Goal: Information Seeking & Learning: Compare options

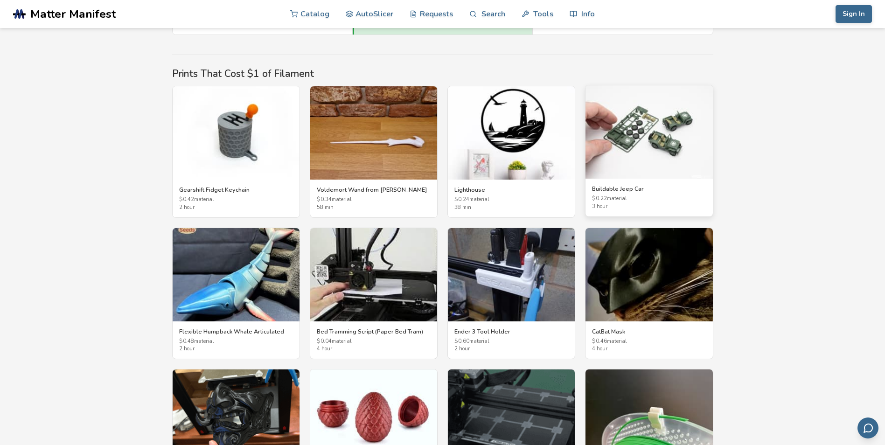
scroll to position [1498, 0]
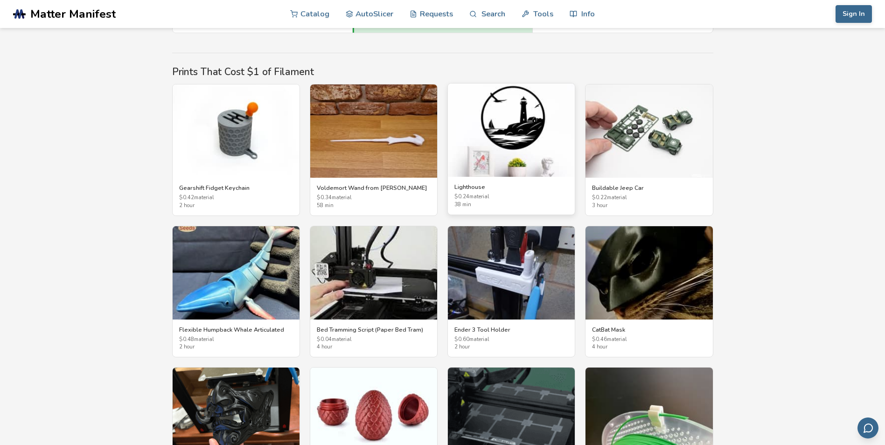
click at [547, 117] on img at bounding box center [511, 129] width 127 height 93
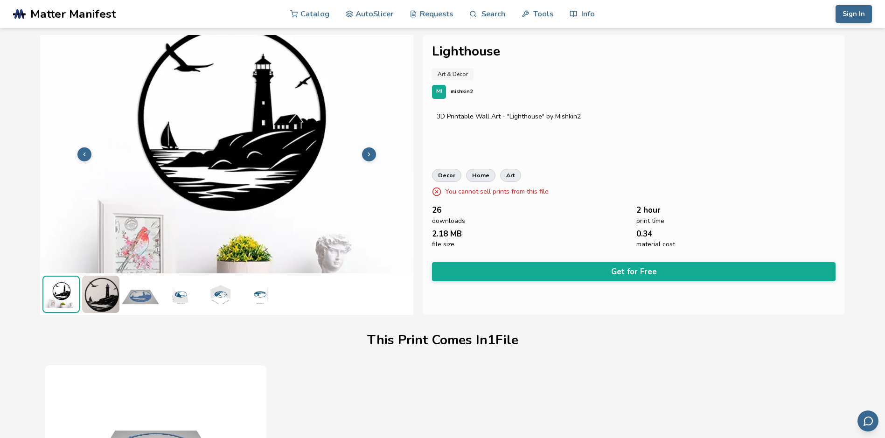
click at [144, 303] on img at bounding box center [140, 294] width 37 height 37
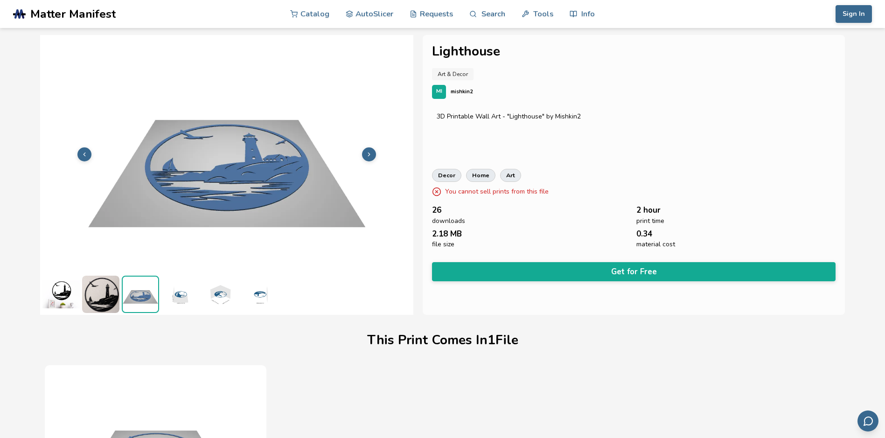
click at [186, 302] on img at bounding box center [179, 294] width 37 height 37
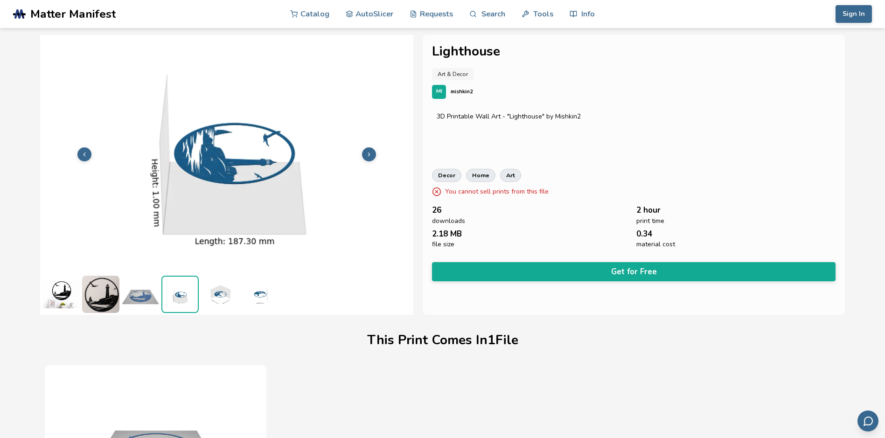
click at [215, 299] on img at bounding box center [219, 294] width 37 height 37
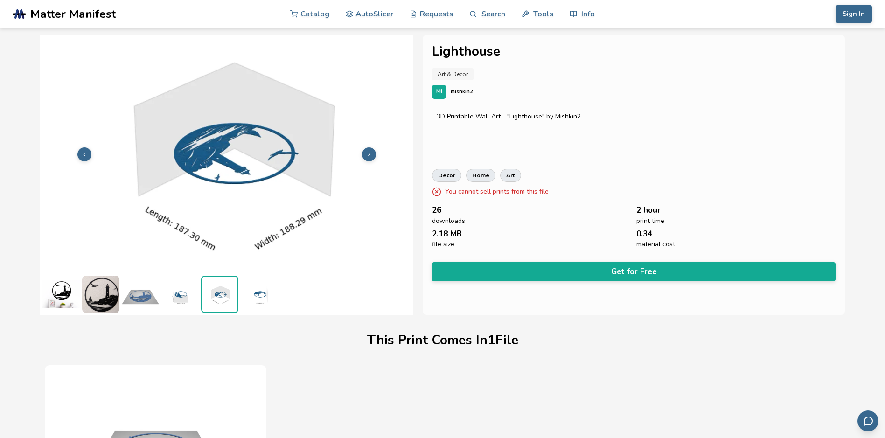
click at [254, 297] on img at bounding box center [259, 294] width 37 height 37
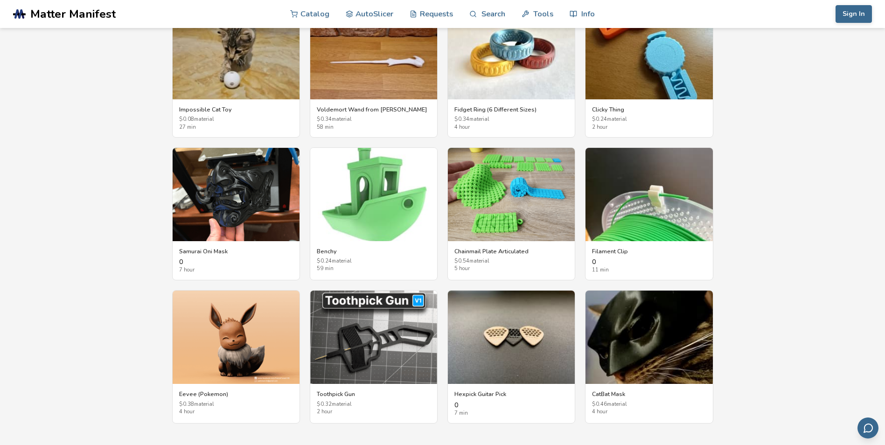
scroll to position [1592, 0]
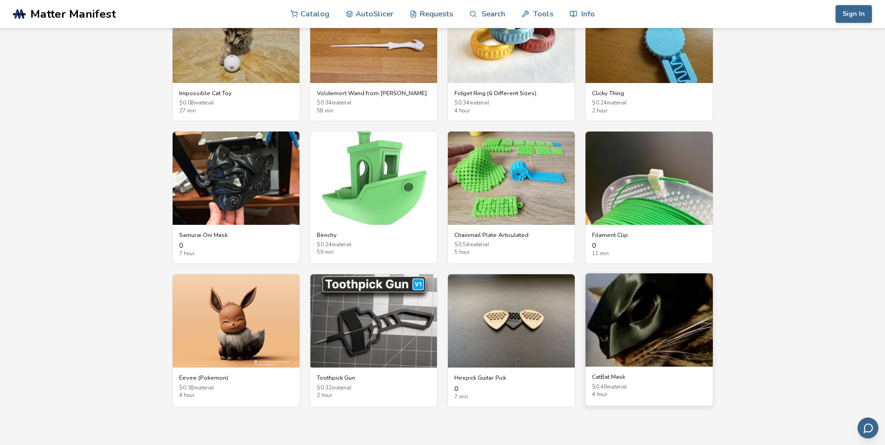
click at [664, 346] on img at bounding box center [648, 319] width 127 height 93
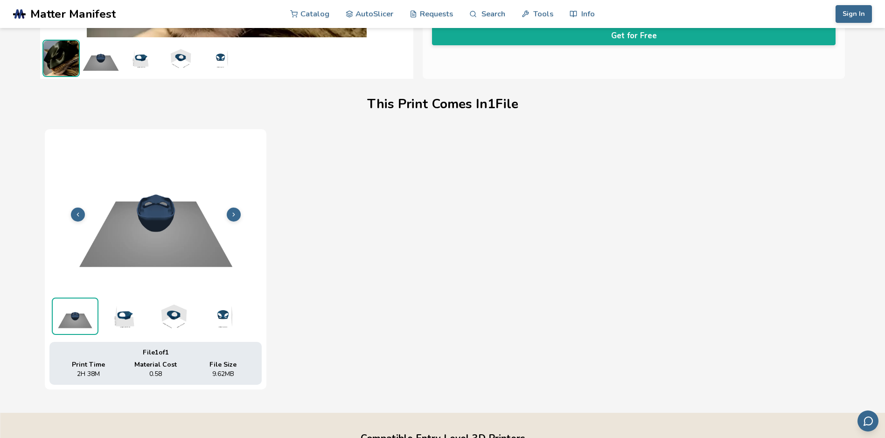
scroll to position [298, 0]
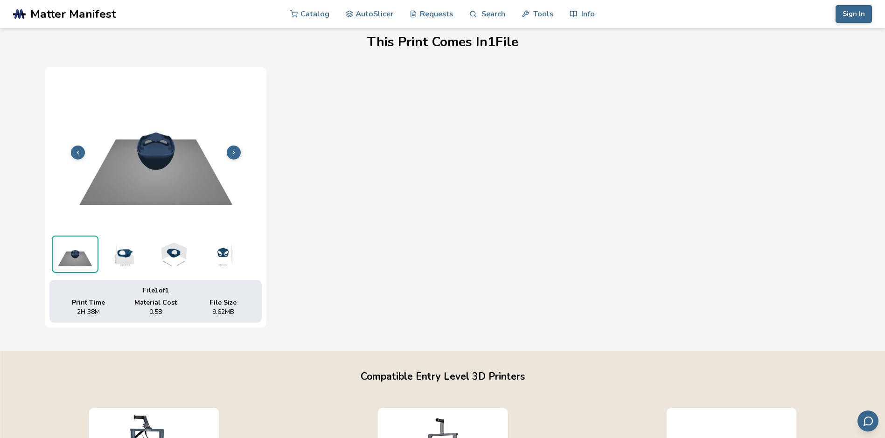
click at [233, 153] on icon at bounding box center [233, 152] width 7 height 7
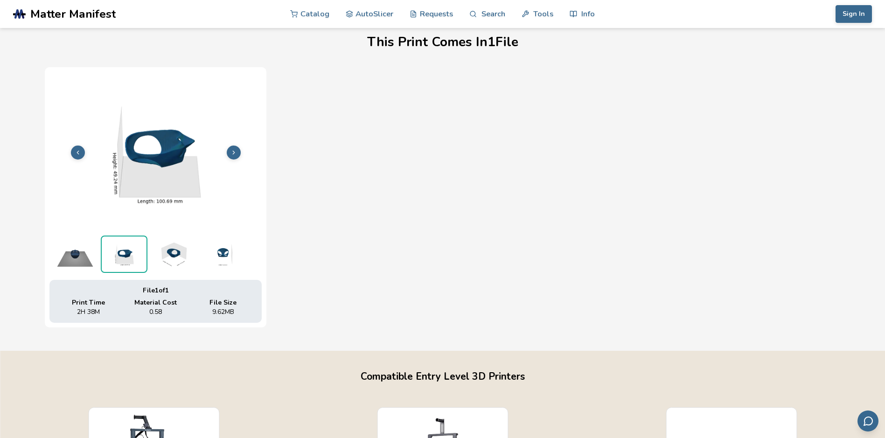
click at [233, 153] on icon at bounding box center [233, 152] width 7 height 7
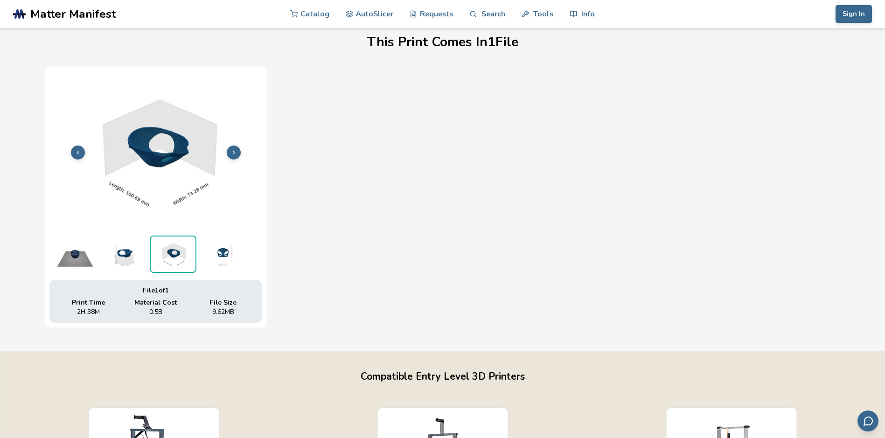
click at [233, 153] on icon at bounding box center [233, 152] width 7 height 7
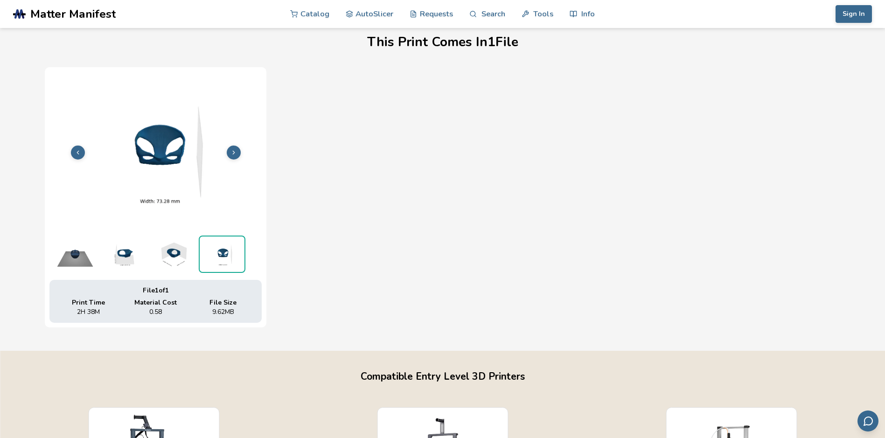
click at [234, 154] on icon at bounding box center [233, 152] width 7 height 7
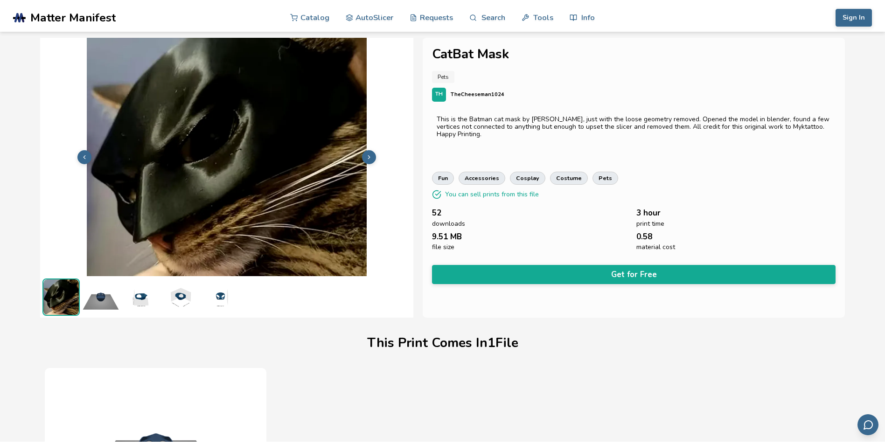
scroll to position [0, 0]
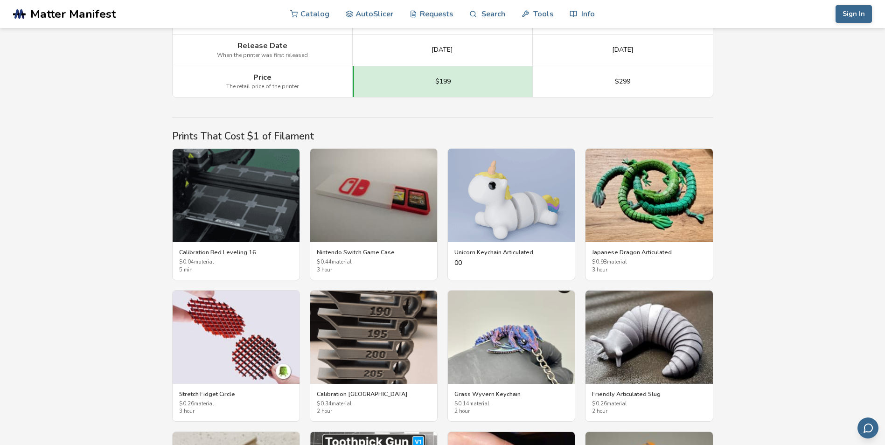
scroll to position [1425, 0]
